Goal: Book appointment/travel/reservation

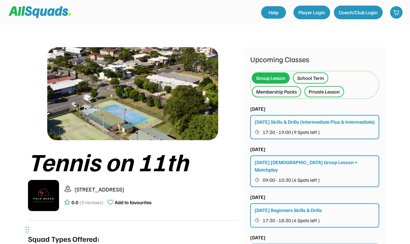
click at [308, 77] on div "School Term" at bounding box center [310, 77] width 27 height 7
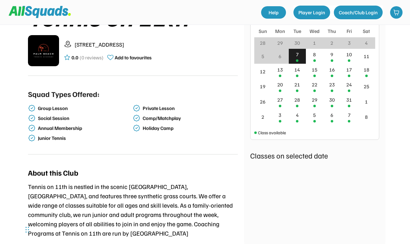
scroll to position [148, 0]
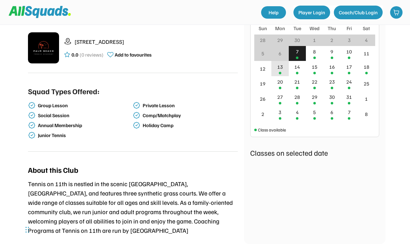
click at [283, 68] on div "13" at bounding box center [280, 68] width 17 height 15
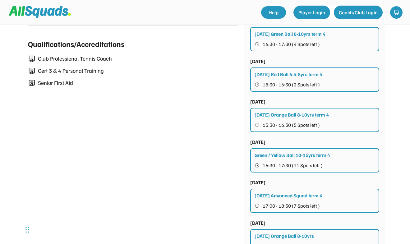
scroll to position [372, 0]
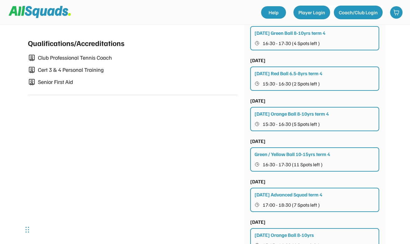
click at [304, 85] on span "15:30 - 16:30 (2 Spots left )" at bounding box center [291, 83] width 57 height 5
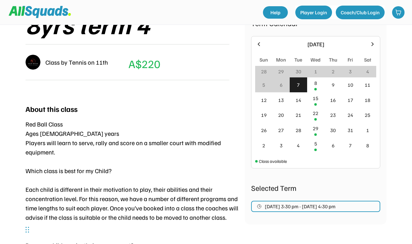
scroll to position [139, 0]
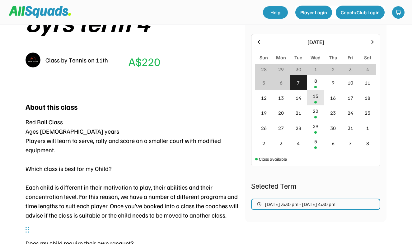
click at [315, 99] on div "15" at bounding box center [316, 95] width 6 height 7
click at [273, 207] on span "Oct 8, 2025 3:30 pm - Dec 10, 2025 4:30 pm" at bounding box center [300, 204] width 71 height 5
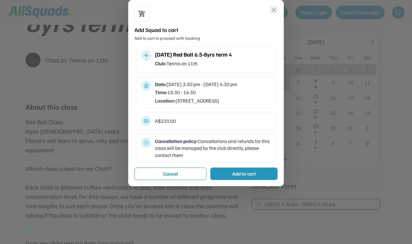
click at [273, 14] on button "close" at bounding box center [273, 9] width 7 height 7
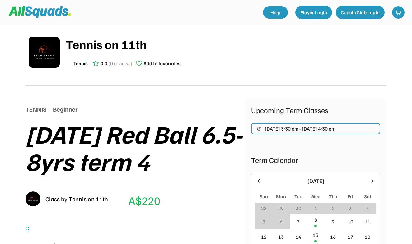
scroll to position [0, 0]
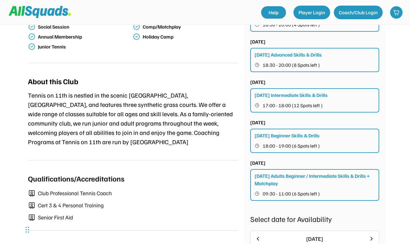
scroll to position [236, 0]
